Goal: Find specific page/section

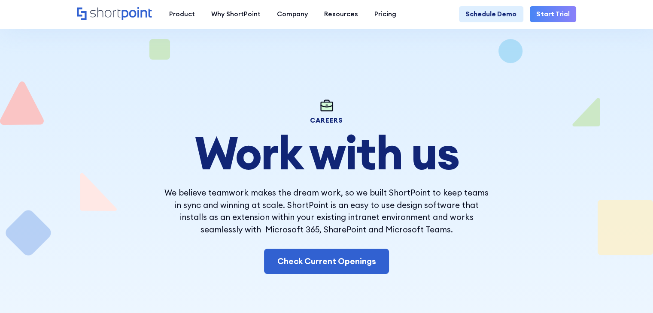
scroll to position [62, 0]
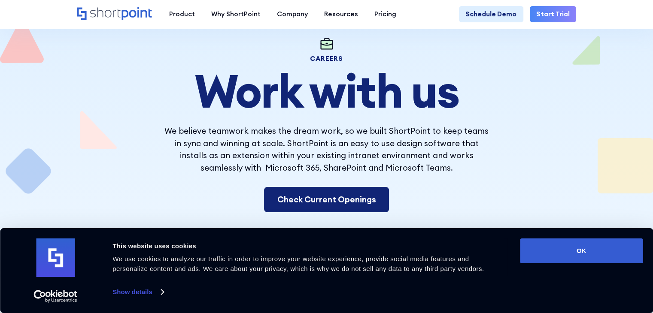
click at [305, 203] on link "Check Current Openings" at bounding box center [326, 199] width 125 height 25
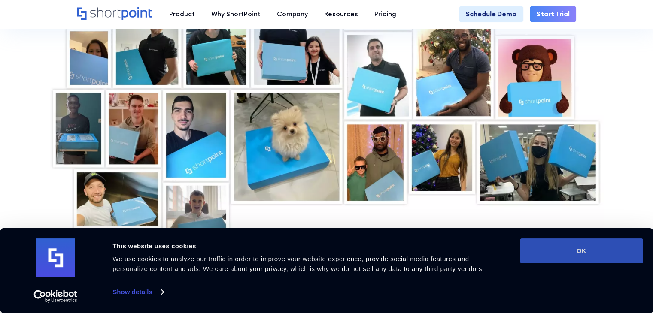
click at [567, 251] on button "OK" at bounding box center [581, 251] width 123 height 25
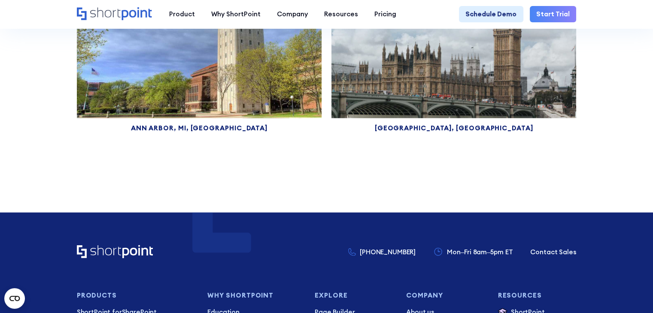
scroll to position [5009, 0]
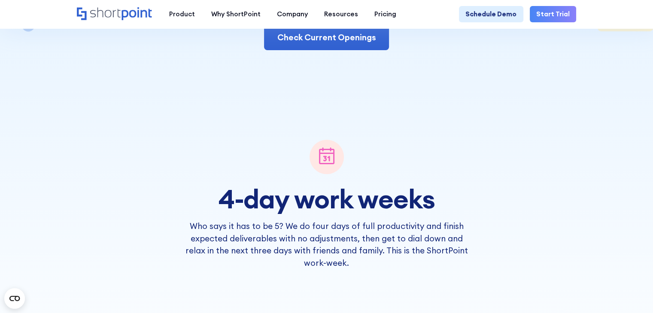
scroll to position [220, 0]
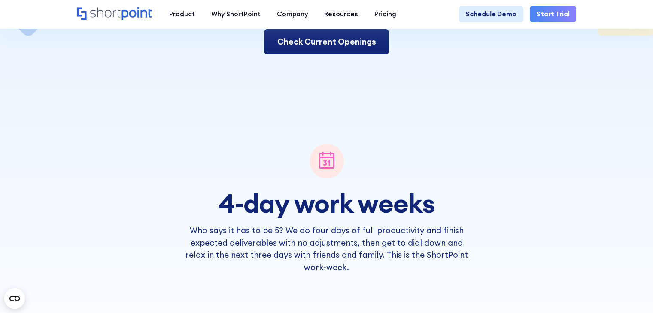
click at [314, 45] on link "Check Current Openings" at bounding box center [326, 41] width 125 height 25
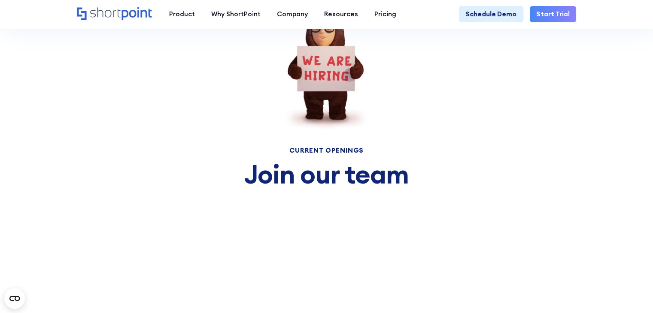
scroll to position [3350, 0]
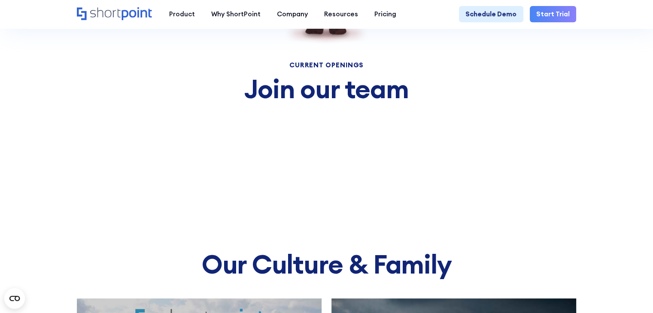
click at [318, 68] on div "Current Openings" at bounding box center [326, 65] width 415 height 6
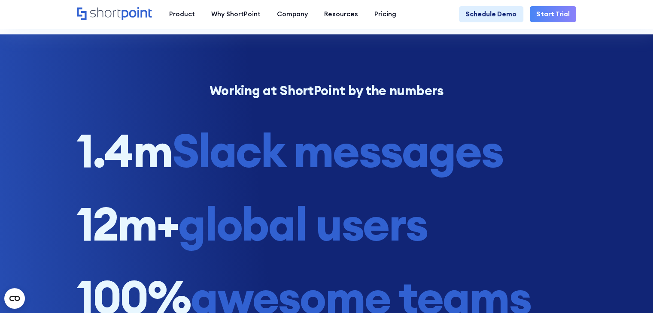
scroll to position [3688, 0]
